Goal: Task Accomplishment & Management: Use online tool/utility

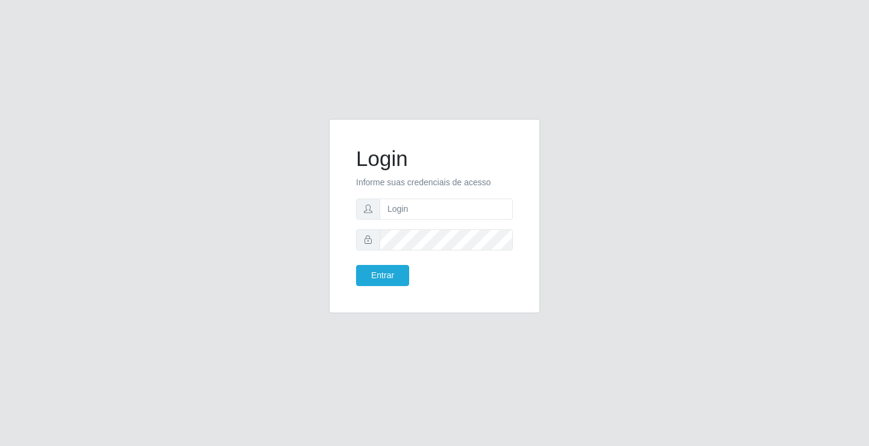
click at [486, 221] on form "Login Informe suas credenciais de acesso Entrar" at bounding box center [434, 216] width 157 height 140
click at [492, 208] on input "text" at bounding box center [446, 209] width 133 height 21
click at [483, 206] on input "text" at bounding box center [446, 209] width 133 height 21
type input "A"
type input "anacarla@ideal"
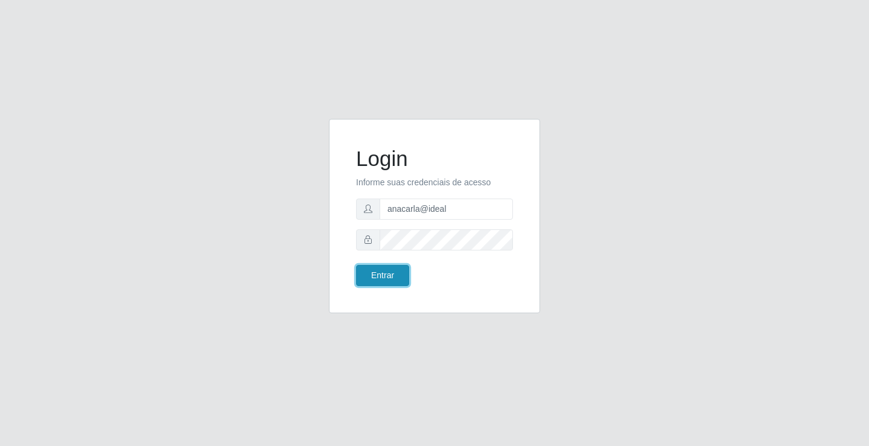
click at [403, 273] on button "Entrar" at bounding box center [382, 275] width 53 height 21
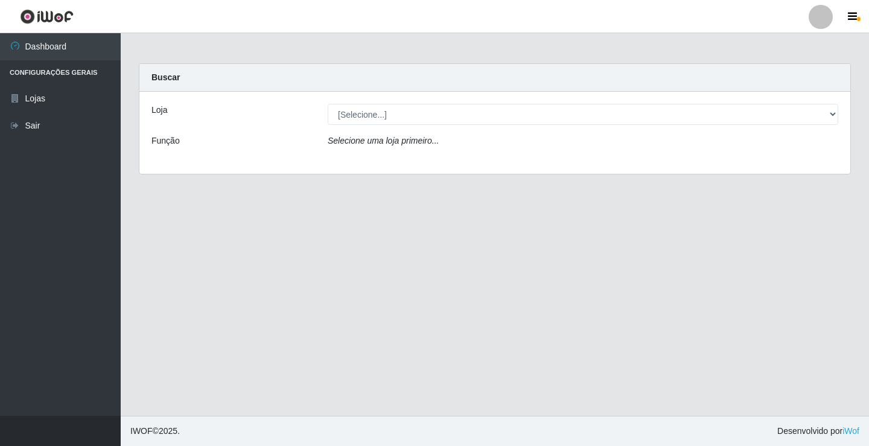
click at [838, 115] on div "[Selecione...] Ideal - Conceição" at bounding box center [583, 114] width 529 height 21
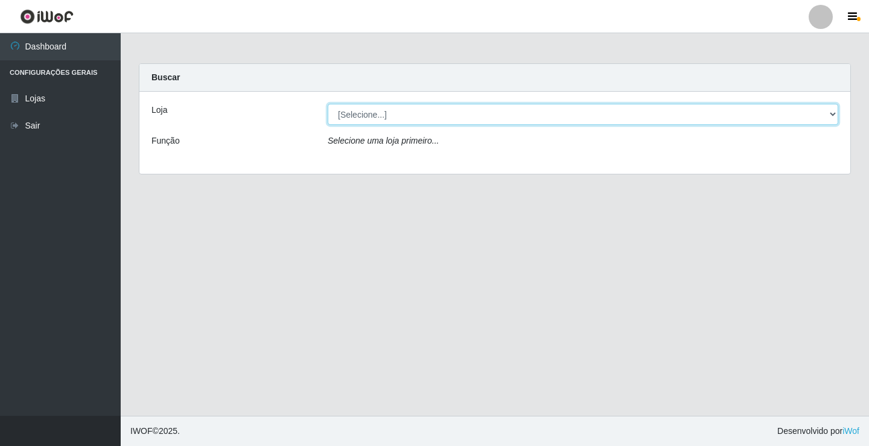
click at [835, 113] on select "[Selecione...] Ideal - Conceição" at bounding box center [583, 114] width 511 height 21
select select "231"
click at [328, 104] on select "[Selecione...] Ideal - Conceição" at bounding box center [583, 114] width 511 height 21
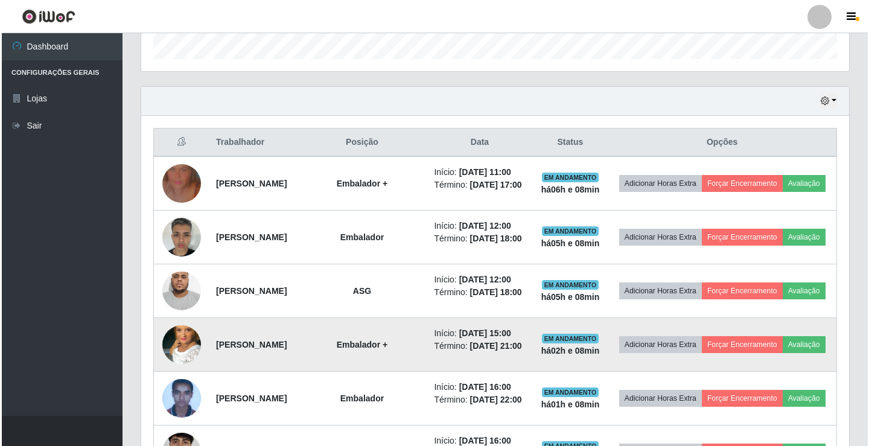
scroll to position [343, 0]
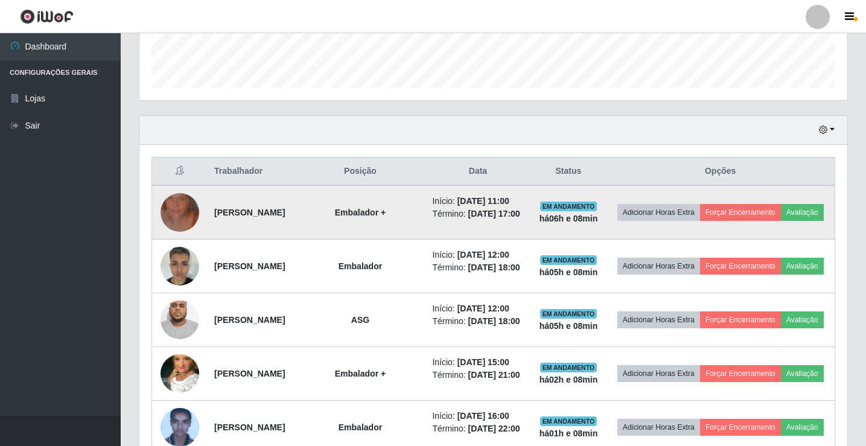
click at [165, 216] on img at bounding box center [180, 212] width 39 height 69
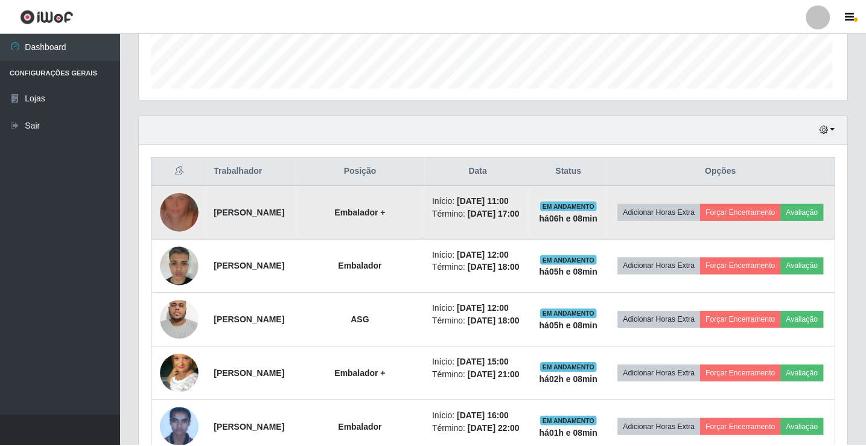
scroll to position [250, 702]
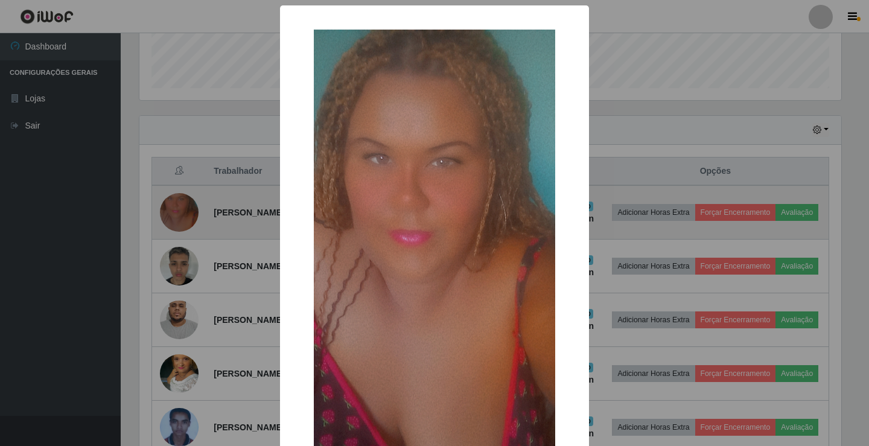
click at [165, 216] on div "× OK Cancel" at bounding box center [434, 223] width 869 height 446
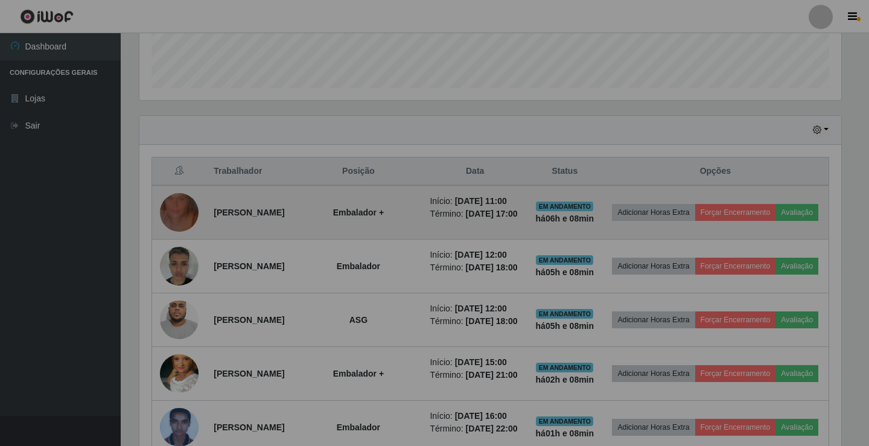
scroll to position [250, 708]
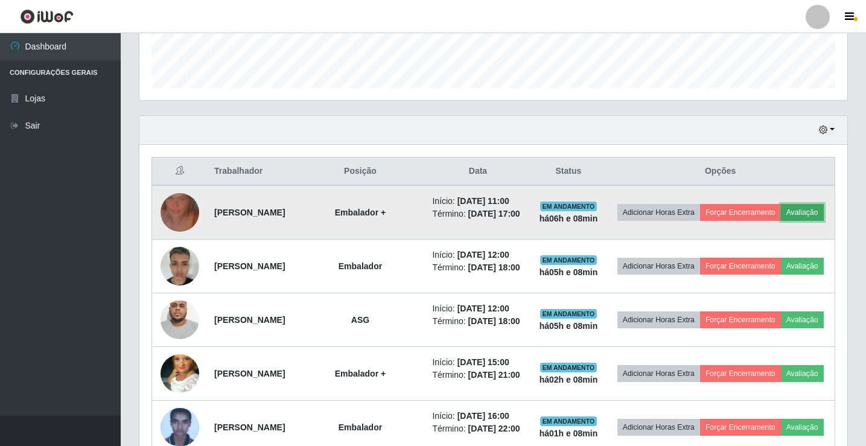
click at [781, 221] on button "Avaliação" at bounding box center [802, 212] width 43 height 17
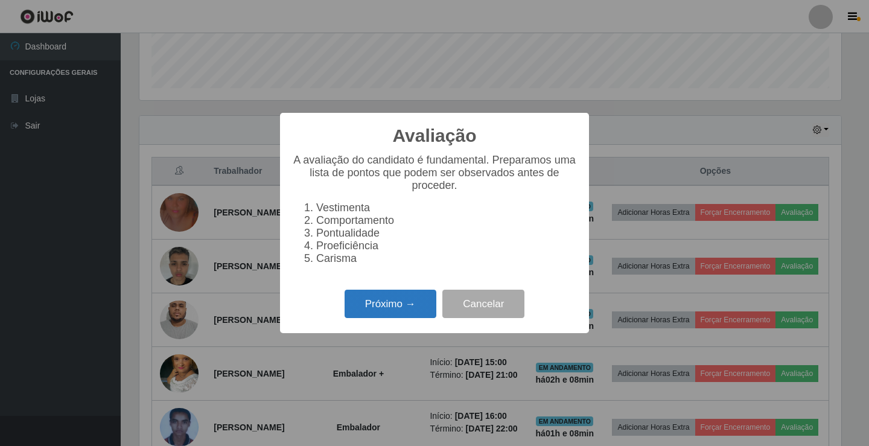
click at [348, 317] on button "Próximo →" at bounding box center [391, 304] width 92 height 28
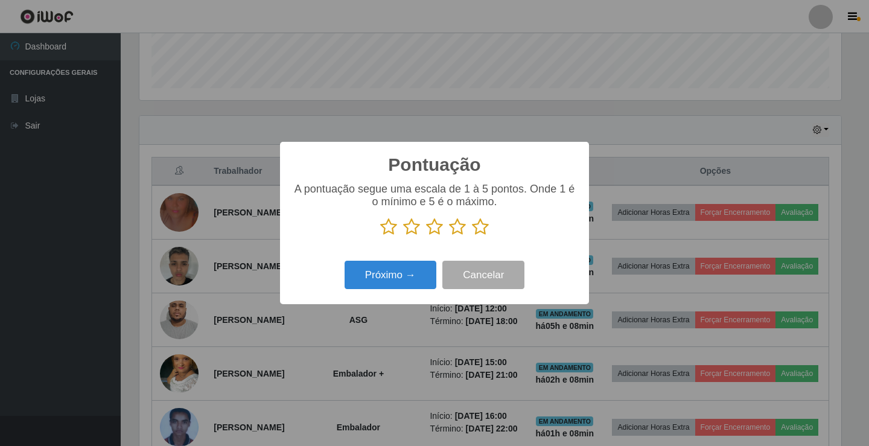
click at [486, 226] on icon at bounding box center [480, 227] width 17 height 18
click at [472, 236] on input "radio" at bounding box center [472, 236] width 0 height 0
click at [415, 272] on button "Próximo →" at bounding box center [391, 275] width 92 height 28
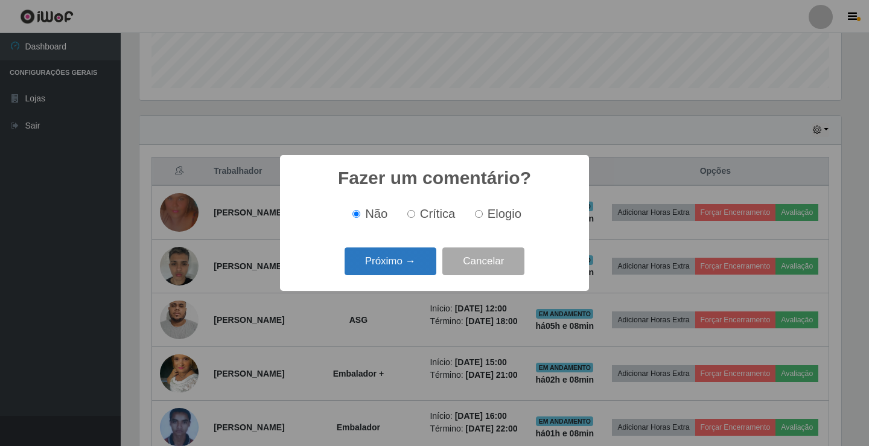
click at [415, 264] on button "Próximo →" at bounding box center [391, 261] width 92 height 28
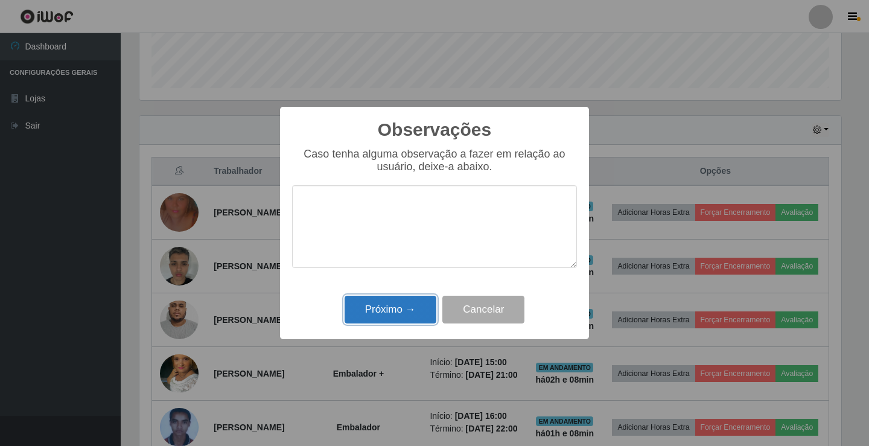
click at [414, 310] on button "Próximo →" at bounding box center [391, 310] width 92 height 28
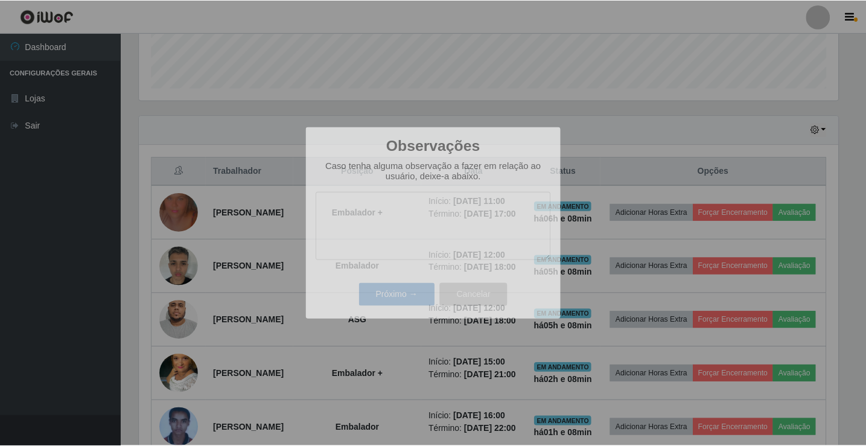
scroll to position [250, 708]
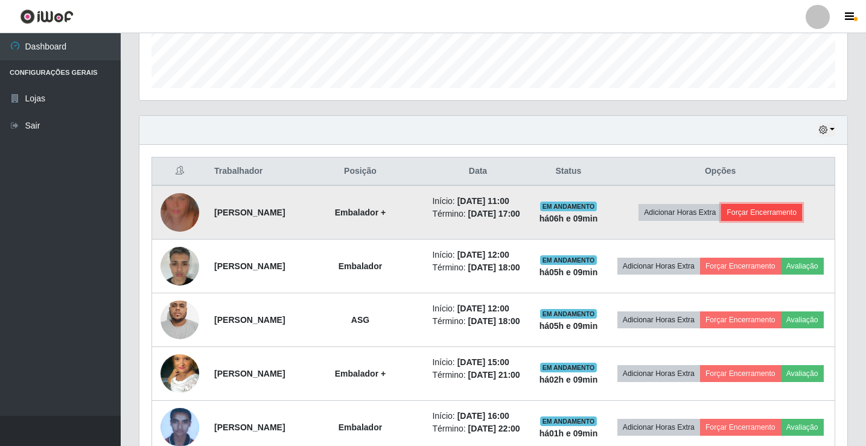
click at [766, 221] on button "Forçar Encerramento" at bounding box center [761, 212] width 81 height 17
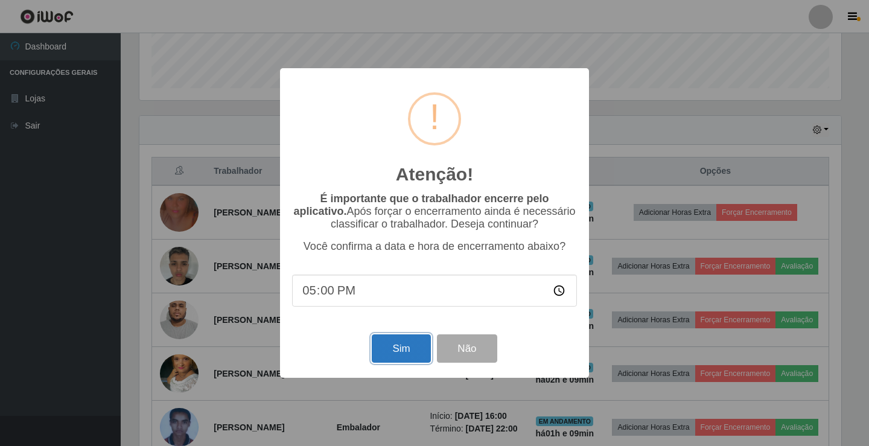
click at [395, 363] on button "Sim" at bounding box center [401, 348] width 59 height 28
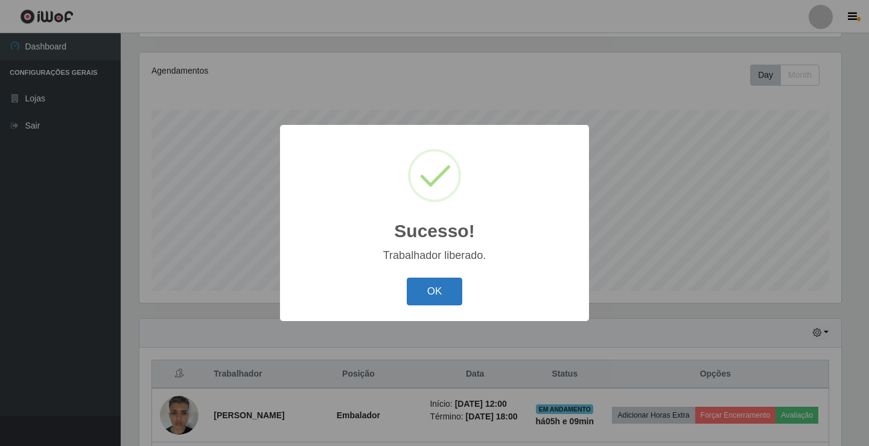
click at [443, 301] on button "OK" at bounding box center [435, 292] width 56 height 28
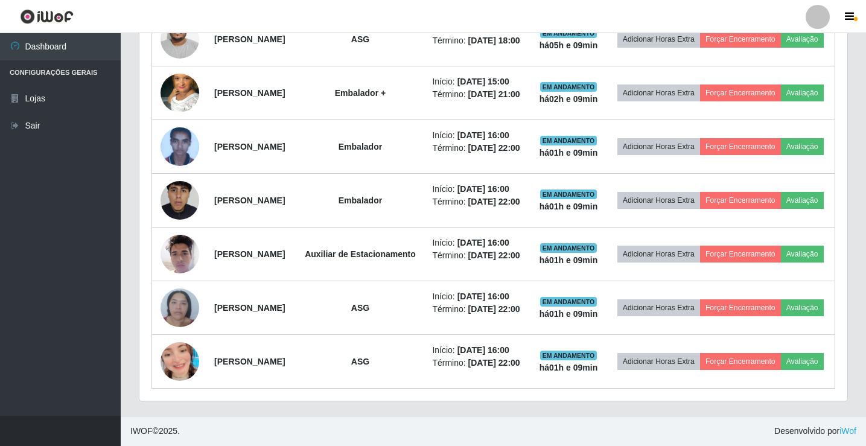
scroll to position [643, 0]
click at [59, 116] on link "Sair" at bounding box center [60, 125] width 121 height 27
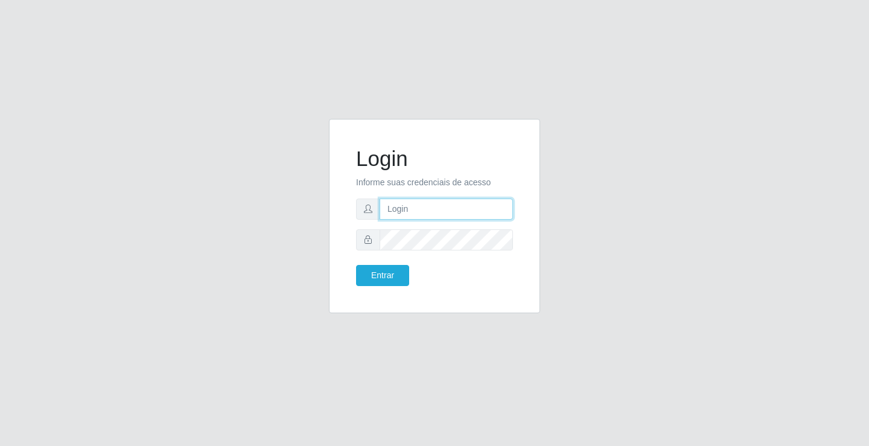
click at [387, 212] on input "text" at bounding box center [446, 209] width 133 height 21
type input "[PERSON_NAME]"
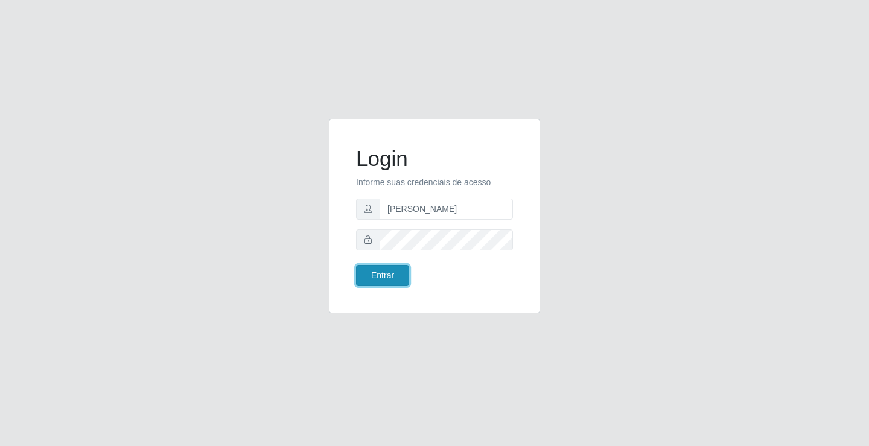
click at [390, 269] on button "Entrar" at bounding box center [382, 275] width 53 height 21
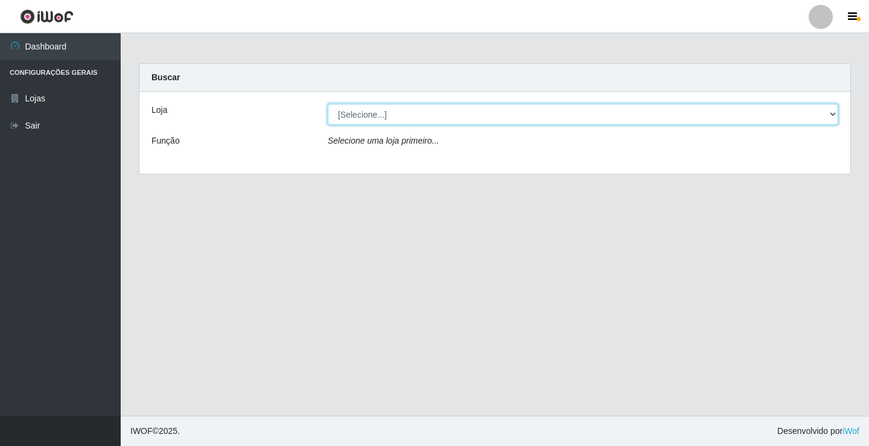
click at [398, 116] on select "[Selecione...] Ideal - Conceição" at bounding box center [583, 114] width 511 height 21
select select "231"
click at [328, 104] on select "[Selecione...] Ideal - Conceição" at bounding box center [583, 114] width 511 height 21
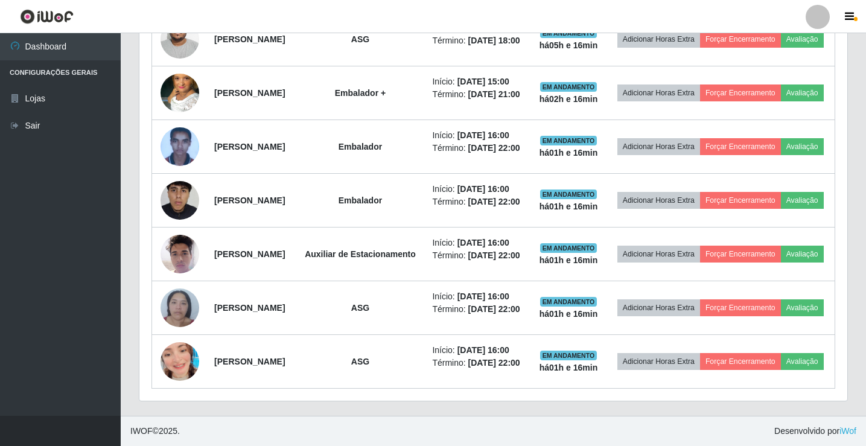
scroll to position [643, 0]
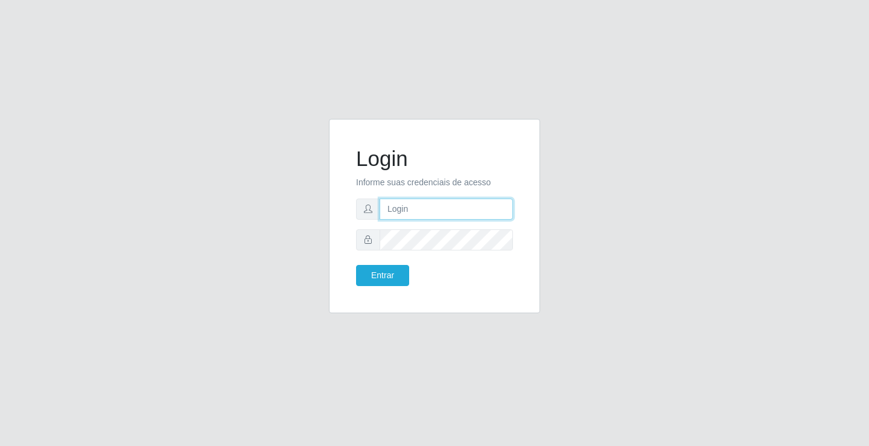
click at [398, 210] on input "text" at bounding box center [446, 209] width 133 height 21
type input "[PERSON_NAME]"
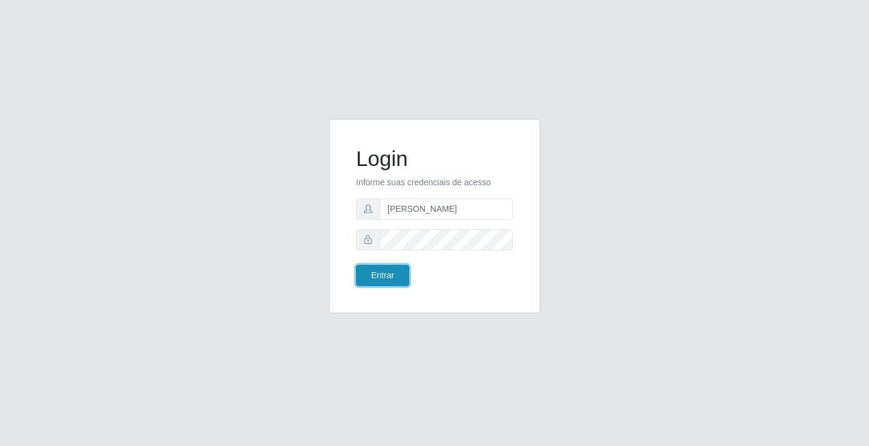
click at [386, 278] on button "Entrar" at bounding box center [382, 275] width 53 height 21
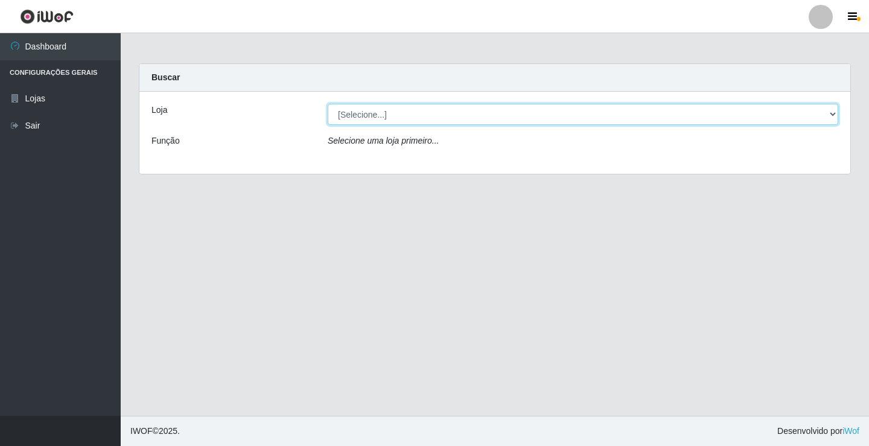
click at [368, 116] on select "[Selecione...] Ideal - Conceição" at bounding box center [583, 114] width 511 height 21
select select "231"
click at [328, 104] on select "[Selecione...] Ideal - Conceição" at bounding box center [583, 114] width 511 height 21
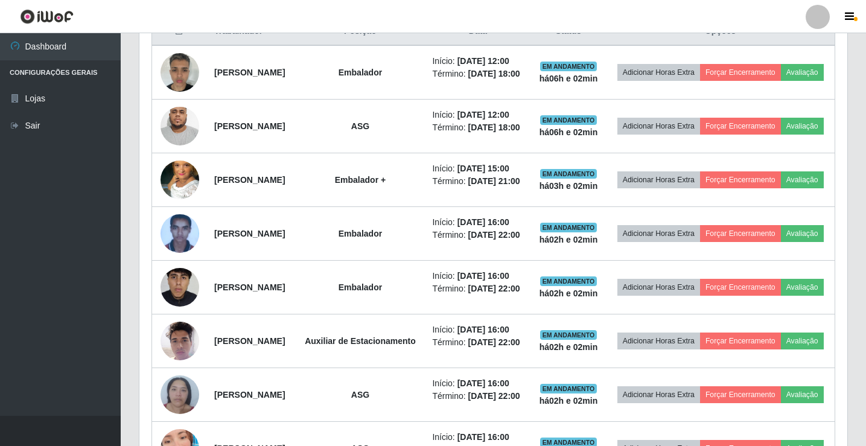
scroll to position [462, 0]
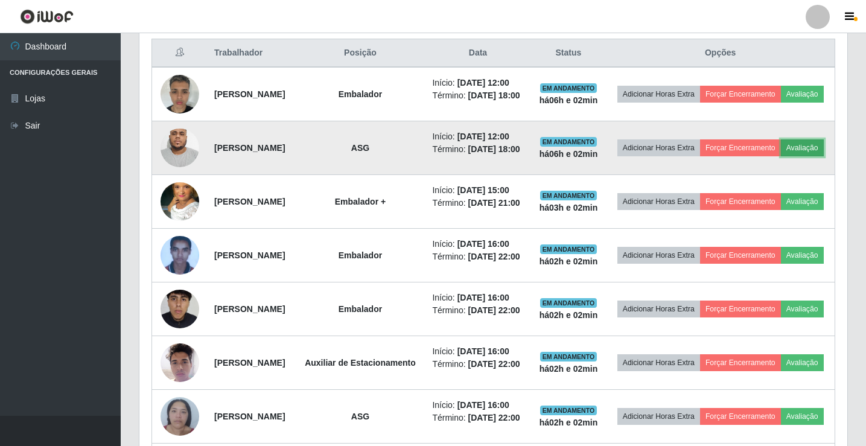
click at [781, 156] on button "Avaliação" at bounding box center [802, 147] width 43 height 17
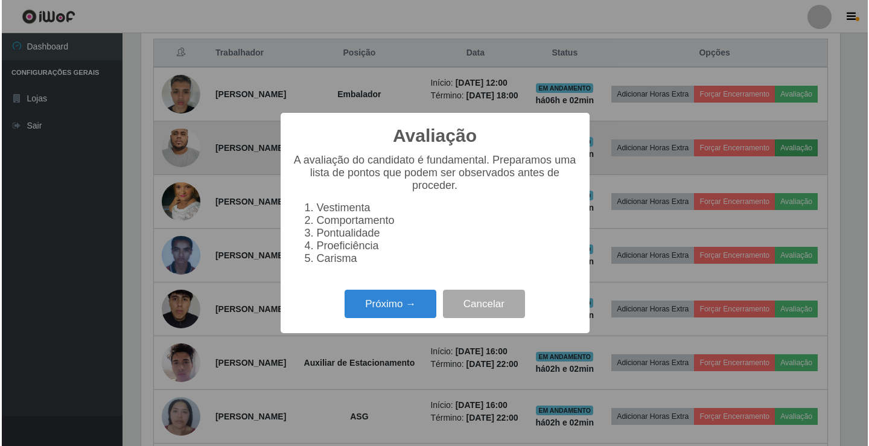
scroll to position [250, 702]
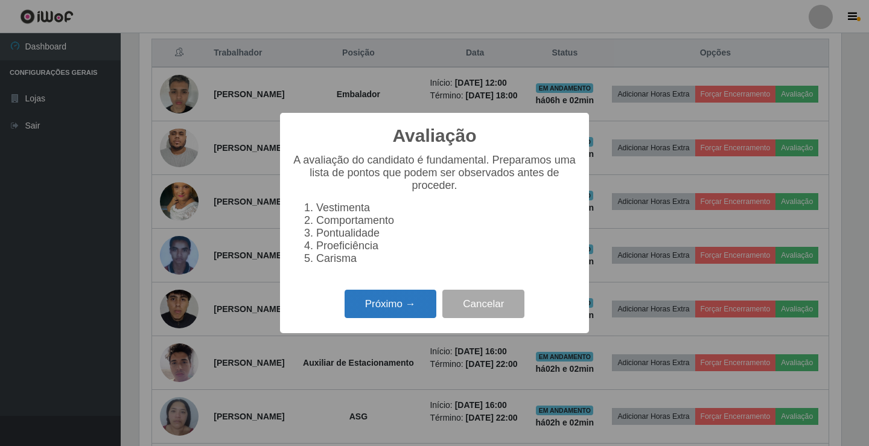
click at [375, 305] on button "Próximo →" at bounding box center [391, 304] width 92 height 28
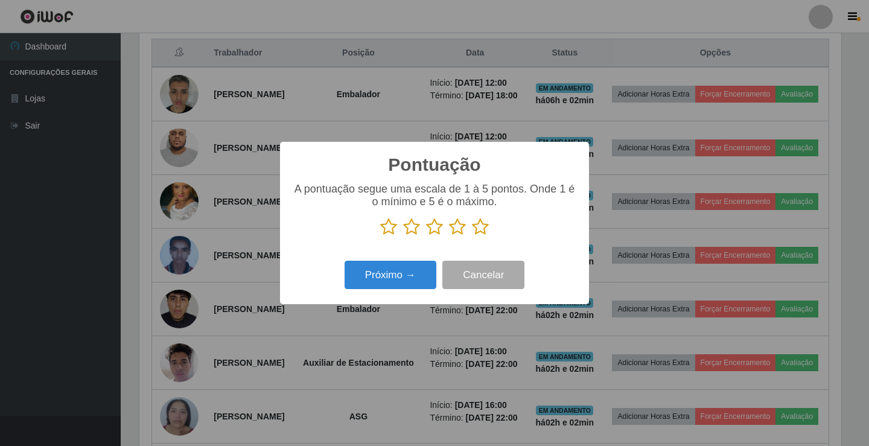
click at [484, 233] on icon at bounding box center [480, 227] width 17 height 18
click at [472, 236] on input "radio" at bounding box center [472, 236] width 0 height 0
click at [407, 272] on button "Próximo →" at bounding box center [391, 275] width 92 height 28
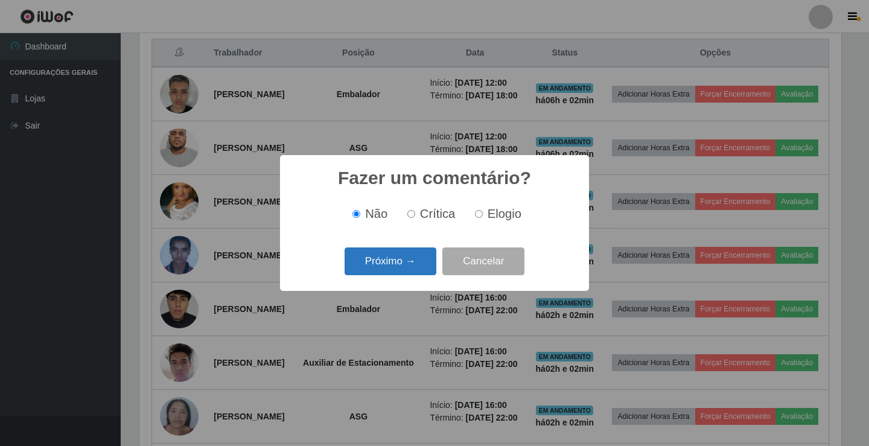
click at [411, 259] on button "Próximo →" at bounding box center [391, 261] width 92 height 28
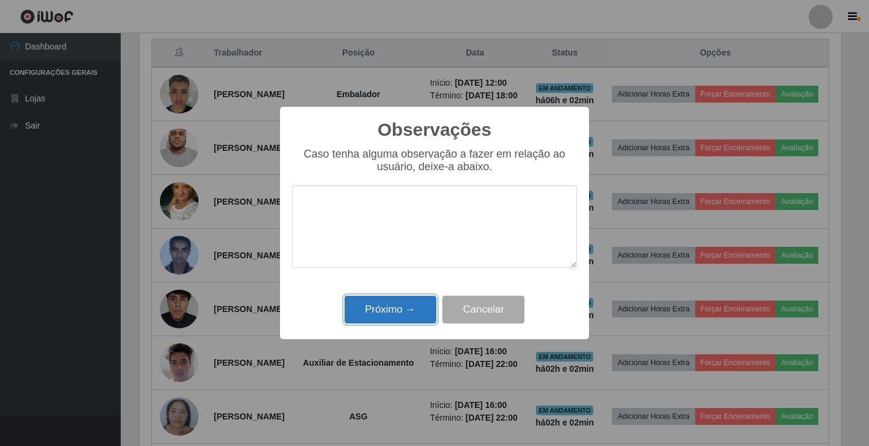
click at [378, 307] on button "Próximo →" at bounding box center [391, 310] width 92 height 28
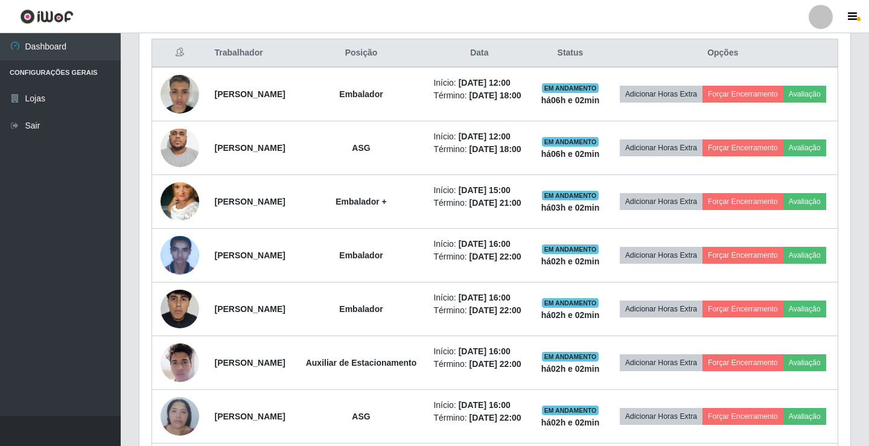
scroll to position [250, 708]
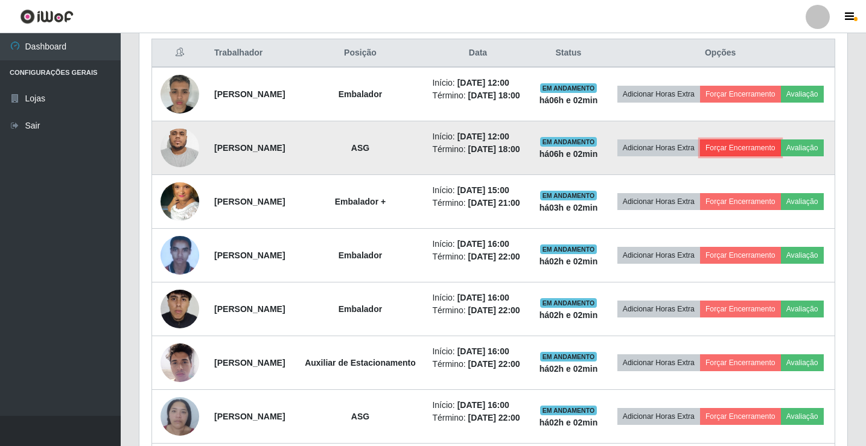
click at [754, 154] on button "Forçar Encerramento" at bounding box center [740, 147] width 81 height 17
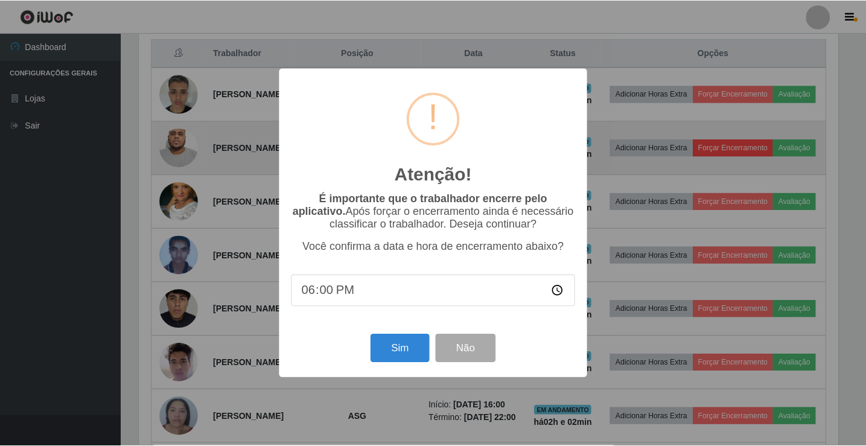
scroll to position [250, 702]
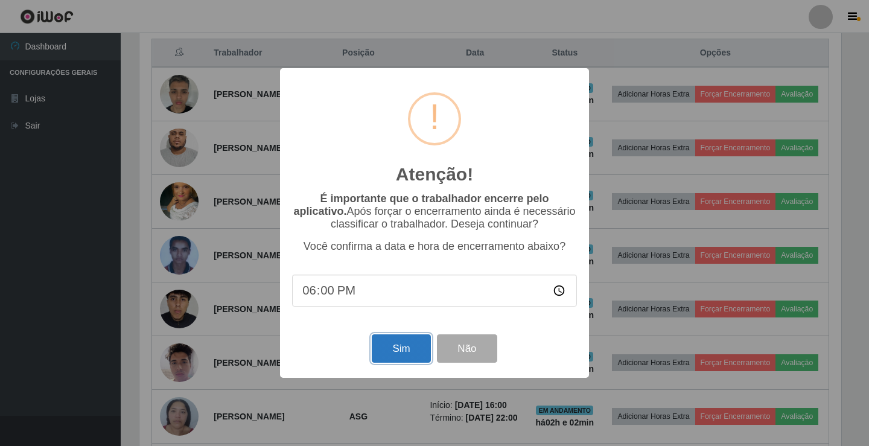
click at [389, 345] on button "Sim" at bounding box center [401, 348] width 59 height 28
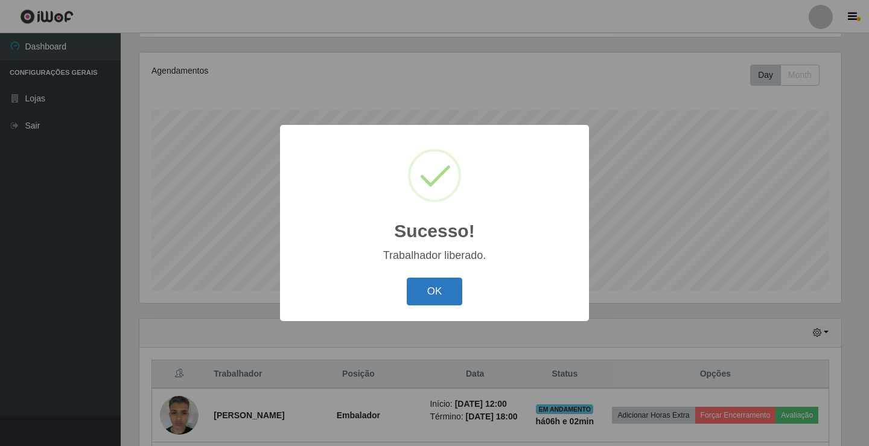
click at [417, 295] on button "OK" at bounding box center [435, 292] width 56 height 28
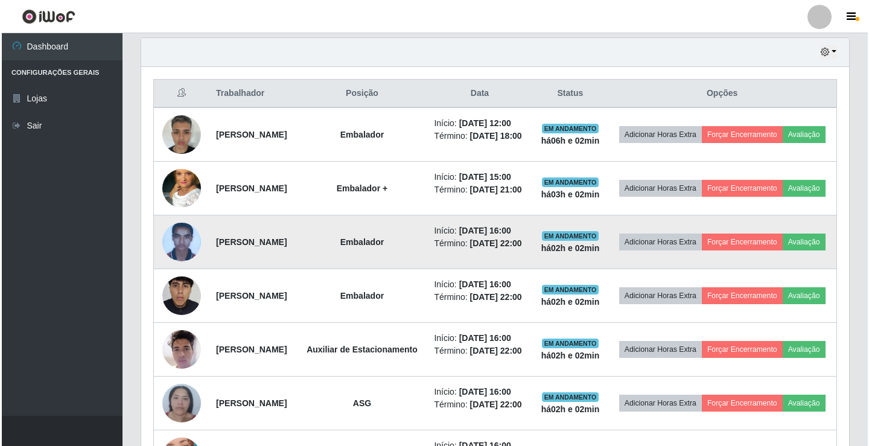
scroll to position [442, 0]
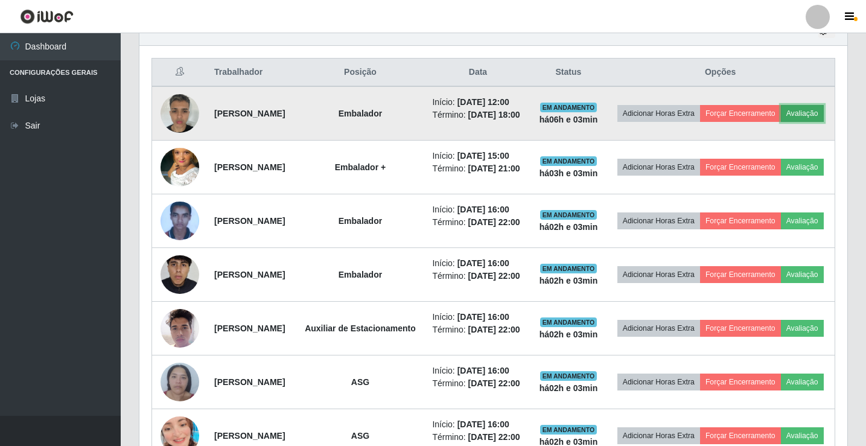
click at [781, 122] on button "Avaliação" at bounding box center [802, 113] width 43 height 17
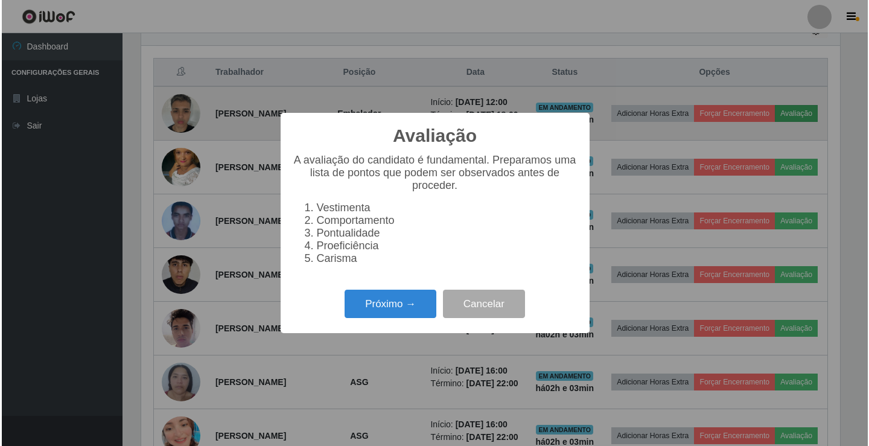
scroll to position [250, 702]
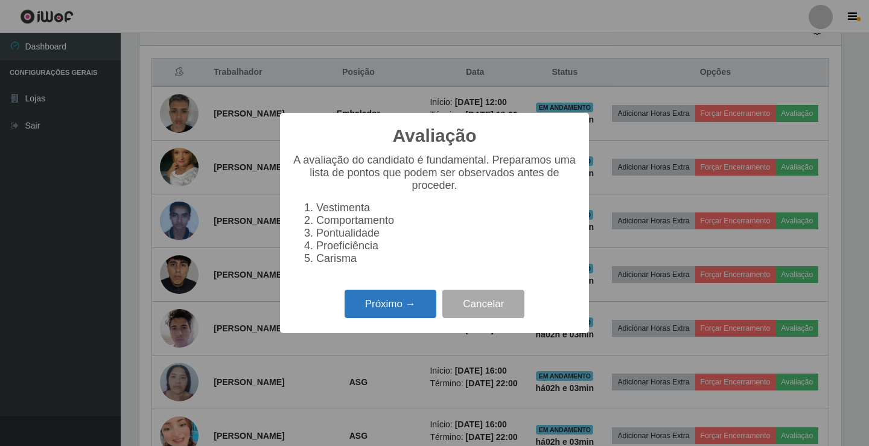
click at [379, 310] on button "Próximo →" at bounding box center [391, 304] width 92 height 28
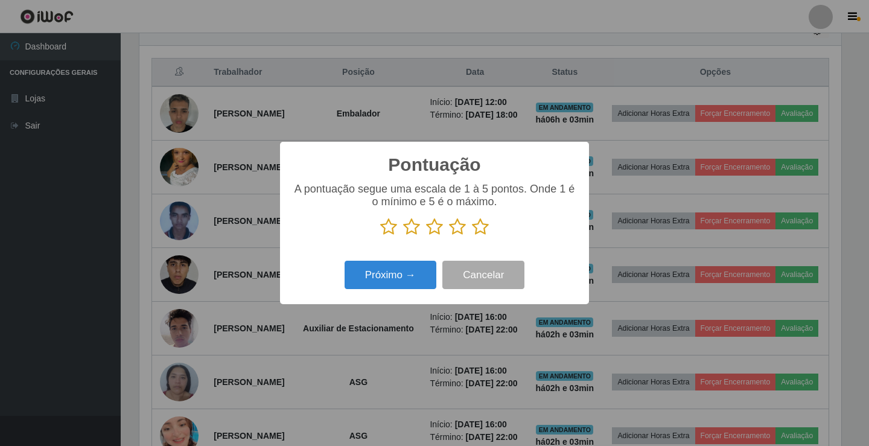
click at [481, 228] on icon at bounding box center [480, 227] width 17 height 18
click at [472, 236] on input "radio" at bounding box center [472, 236] width 0 height 0
click at [395, 277] on button "Próximo →" at bounding box center [391, 275] width 92 height 28
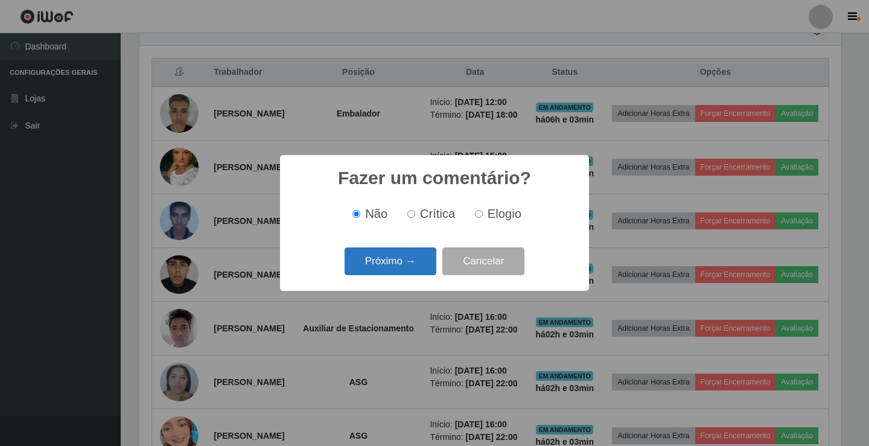
click at [389, 262] on button "Próximo →" at bounding box center [391, 261] width 92 height 28
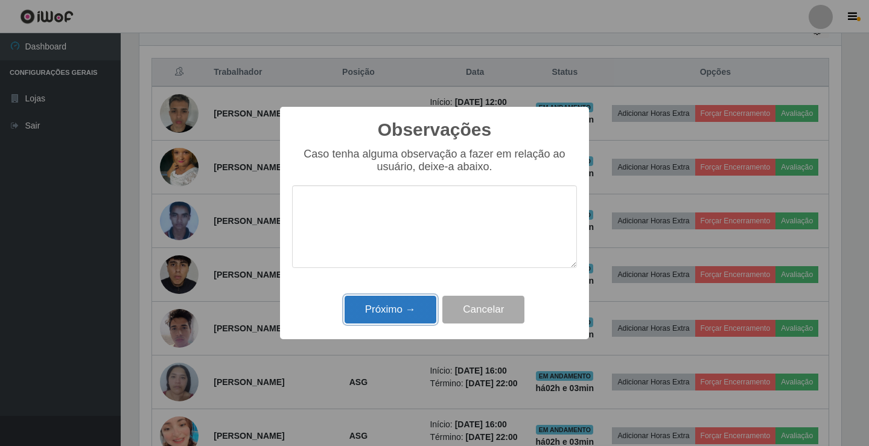
click at [399, 306] on button "Próximo →" at bounding box center [391, 310] width 92 height 28
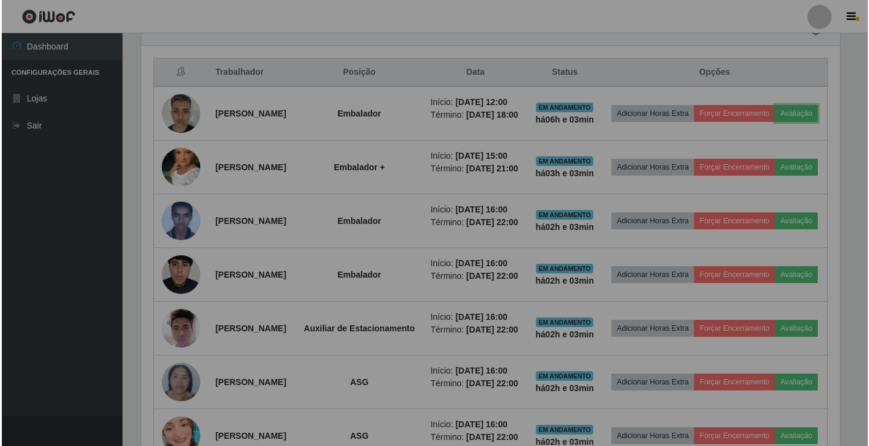
scroll to position [250, 708]
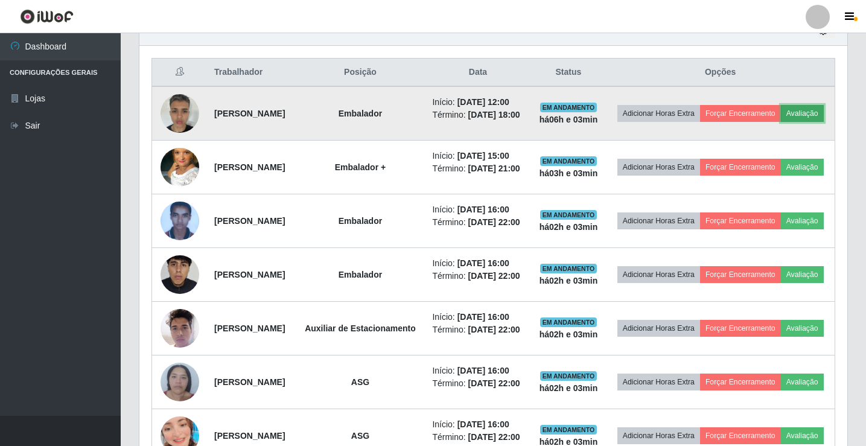
click at [781, 122] on button "Avaliação" at bounding box center [802, 113] width 43 height 17
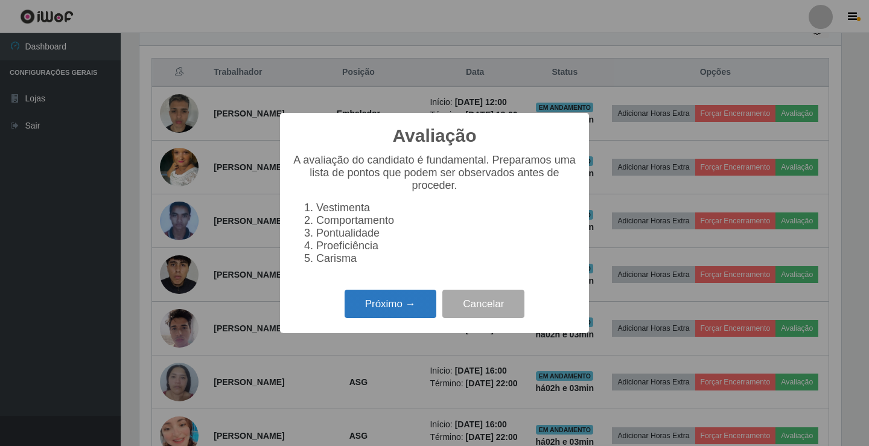
click at [383, 314] on button "Próximo →" at bounding box center [391, 304] width 92 height 28
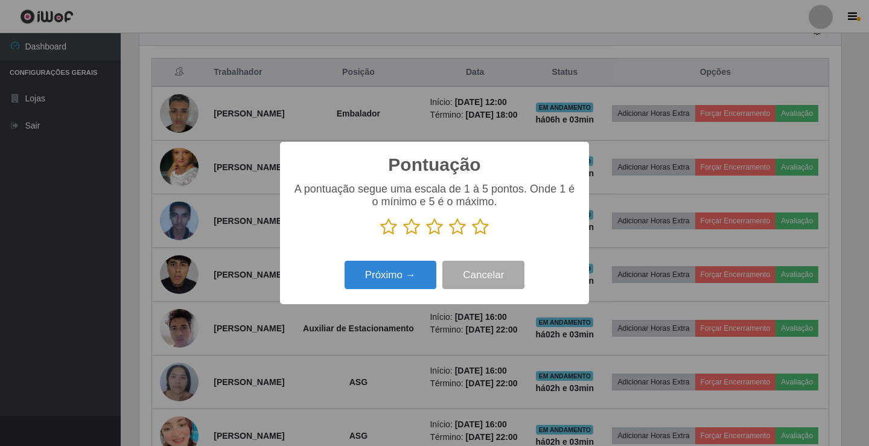
scroll to position [603180, 602728]
click at [479, 226] on icon at bounding box center [480, 227] width 17 height 18
click at [472, 236] on input "radio" at bounding box center [472, 236] width 0 height 0
click at [402, 273] on button "Próximo →" at bounding box center [391, 275] width 92 height 28
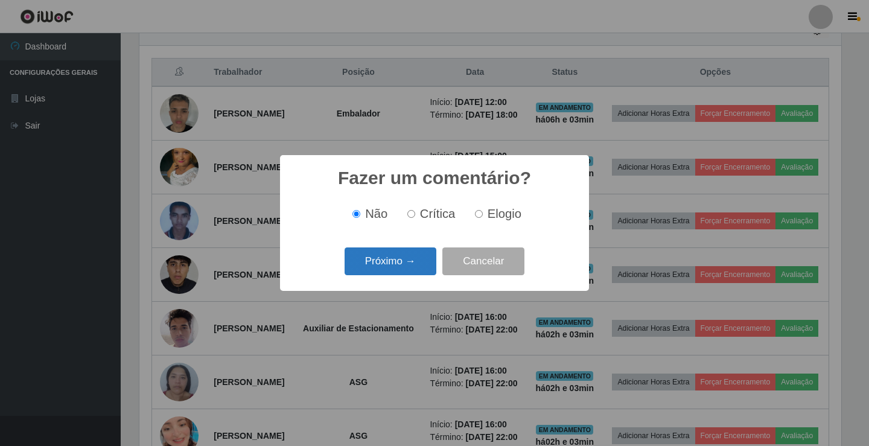
click at [402, 273] on button "Próximo →" at bounding box center [391, 261] width 92 height 28
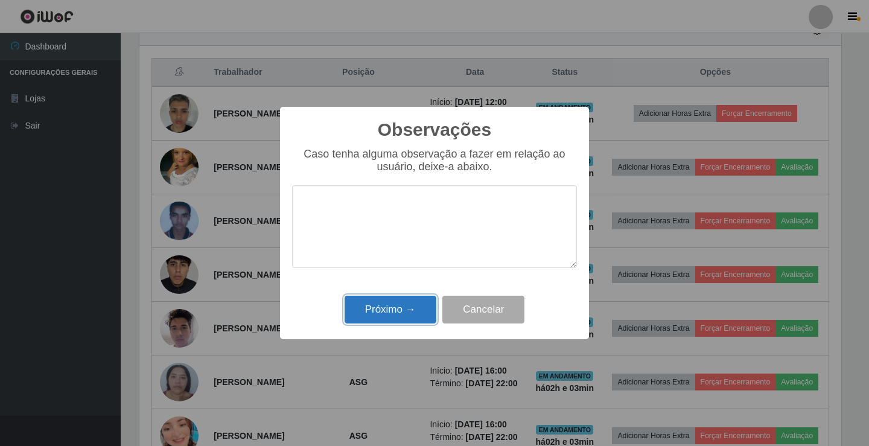
click at [395, 301] on button "Próximo →" at bounding box center [391, 310] width 92 height 28
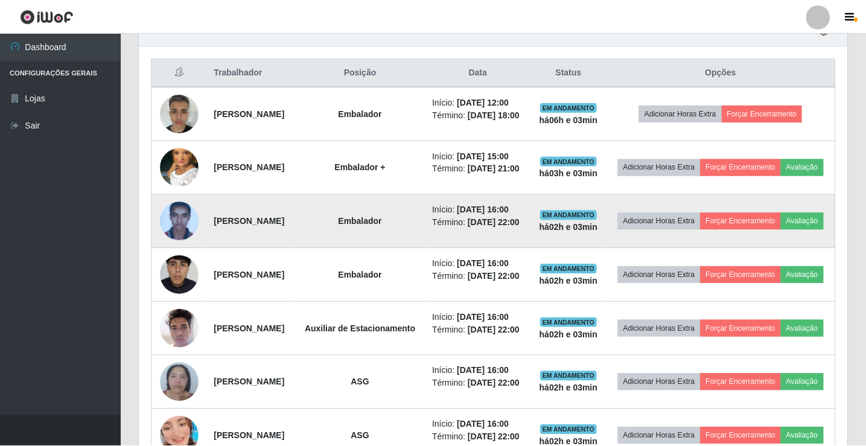
scroll to position [250, 708]
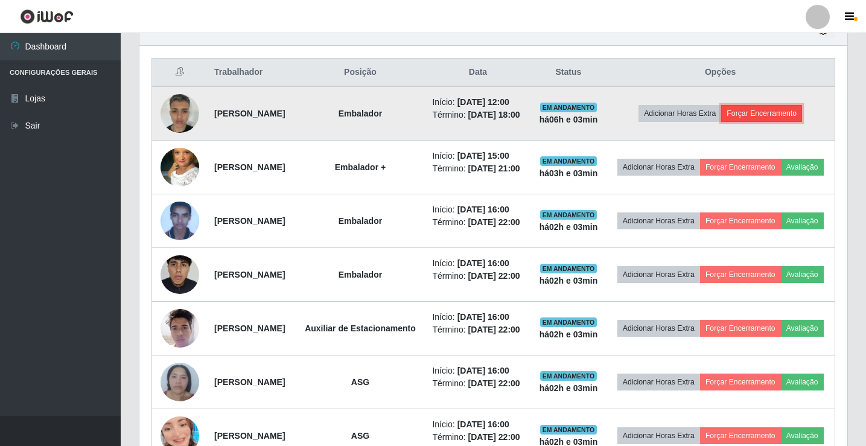
click at [756, 116] on button "Forçar Encerramento" at bounding box center [761, 113] width 81 height 17
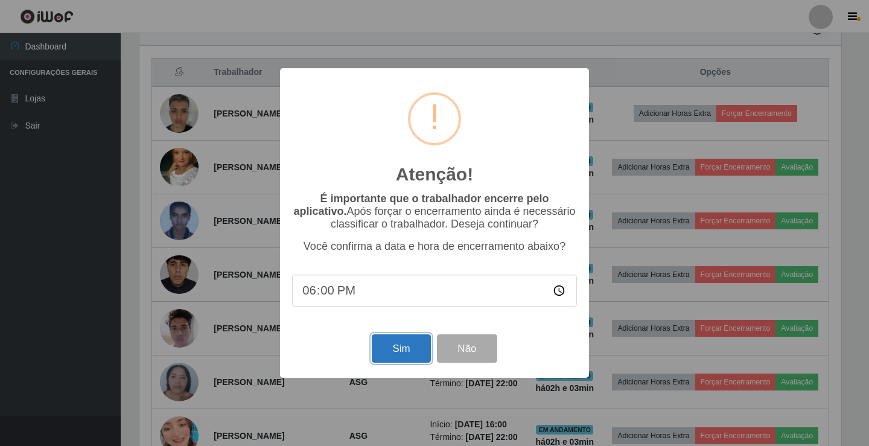
click at [394, 344] on button "Sim" at bounding box center [401, 348] width 59 height 28
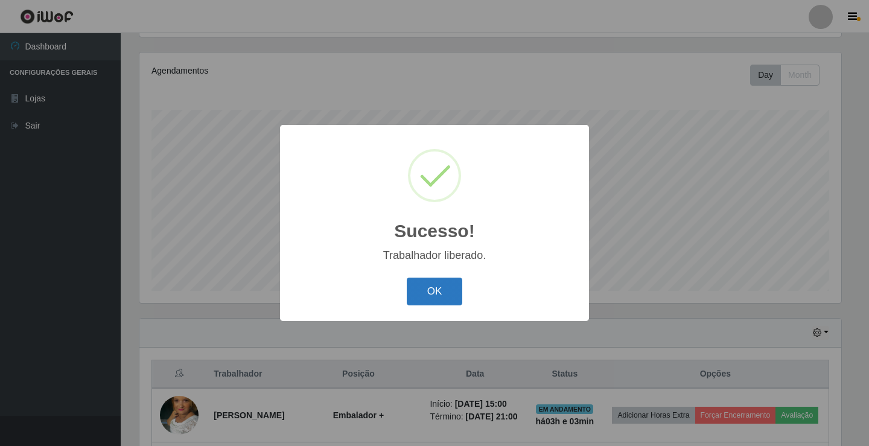
click at [422, 281] on button "OK" at bounding box center [435, 292] width 56 height 28
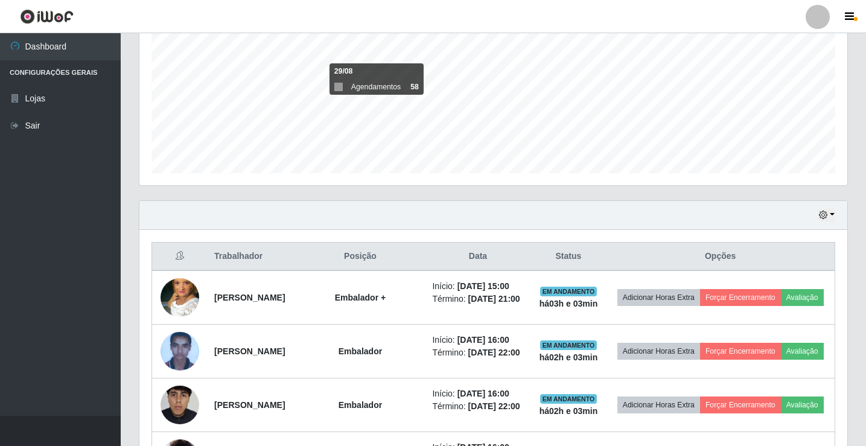
scroll to position [261, 0]
